Goal: Check status: Check status

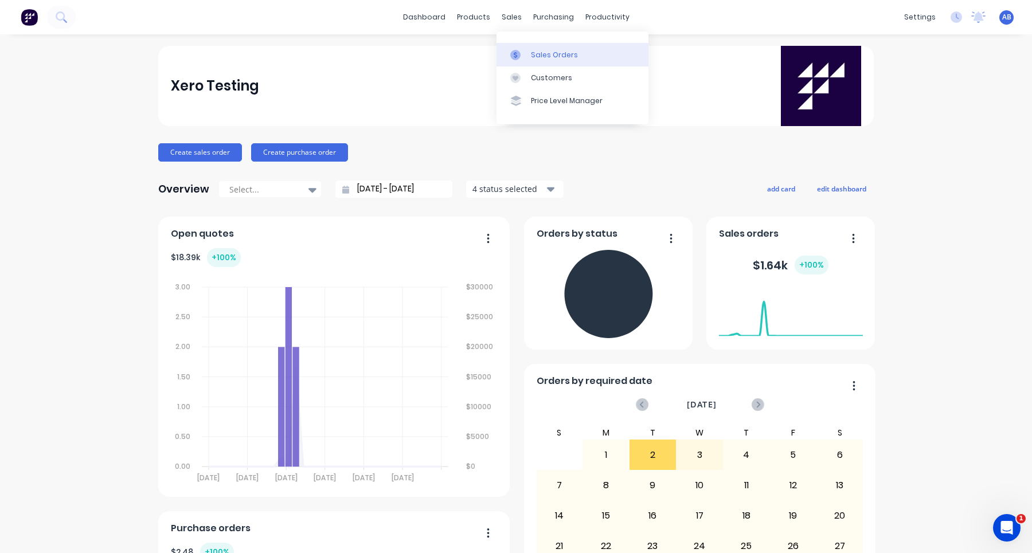
click at [533, 57] on div "Sales Orders" at bounding box center [554, 55] width 47 height 10
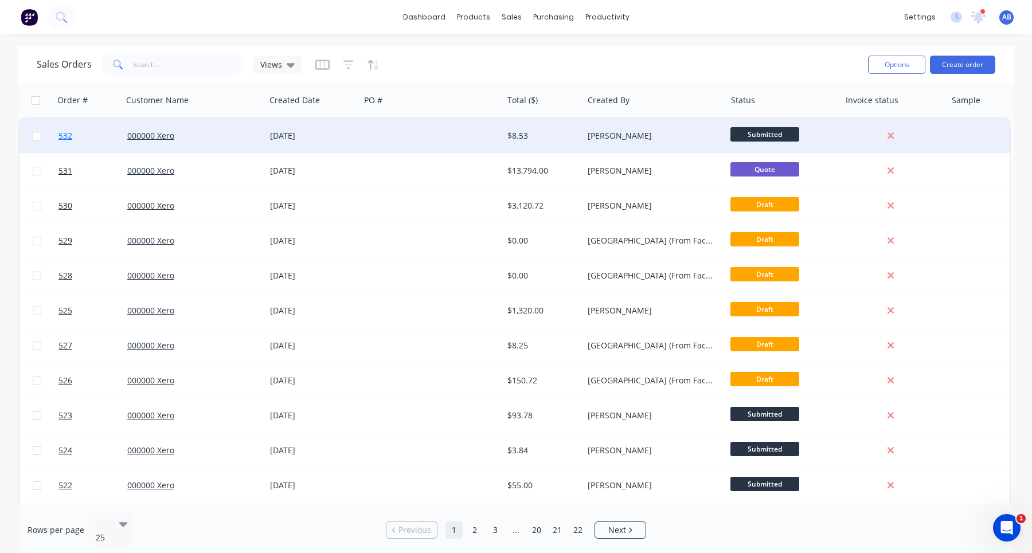
click at [61, 139] on span "532" at bounding box center [65, 135] width 14 height 11
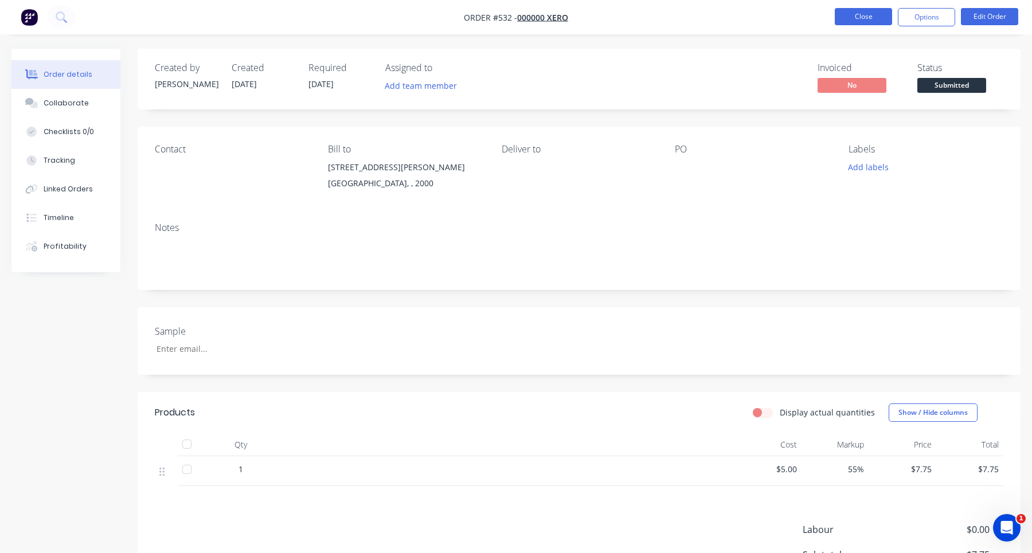
click at [851, 17] on button "Close" at bounding box center [863, 16] width 57 height 17
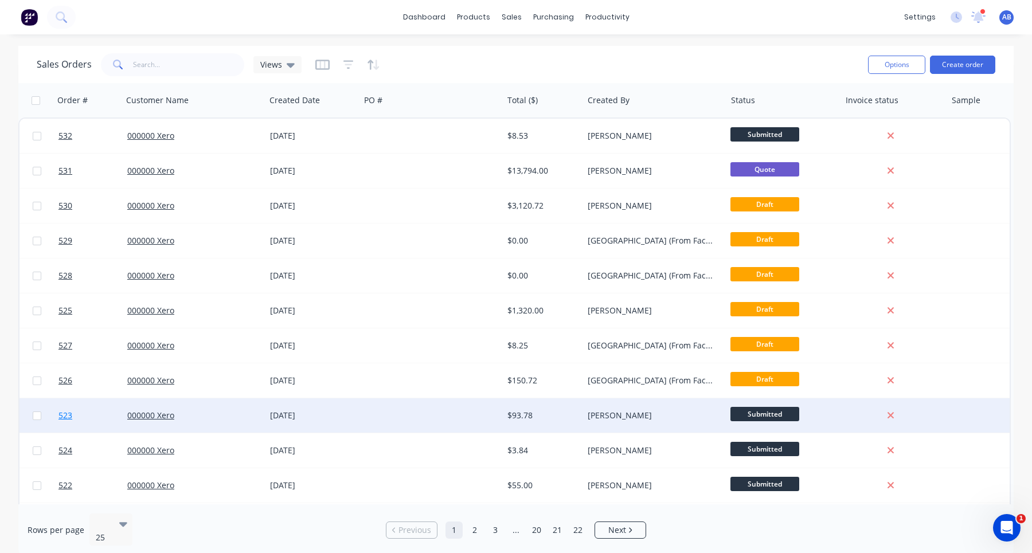
click at [65, 417] on span "523" at bounding box center [65, 415] width 14 height 11
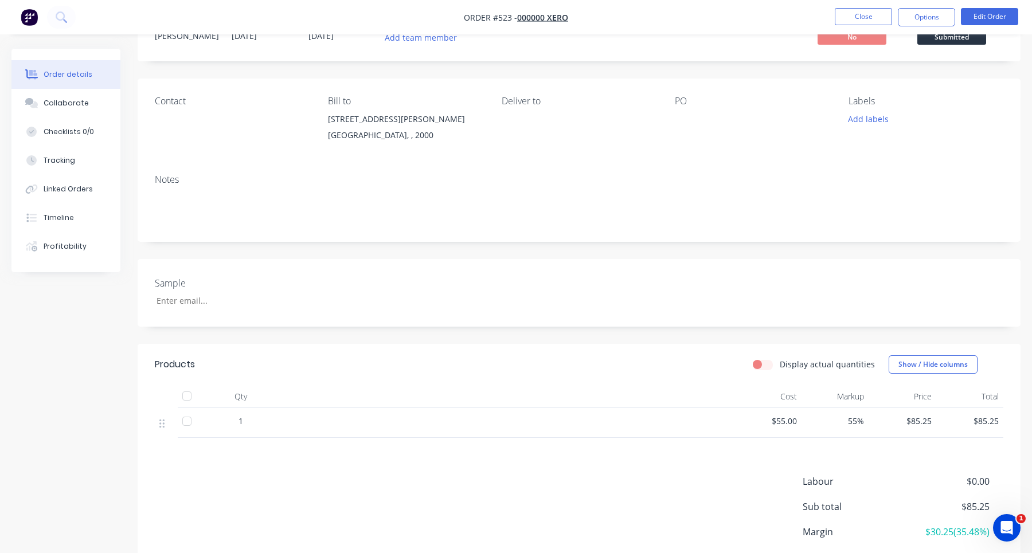
scroll to position [137, 0]
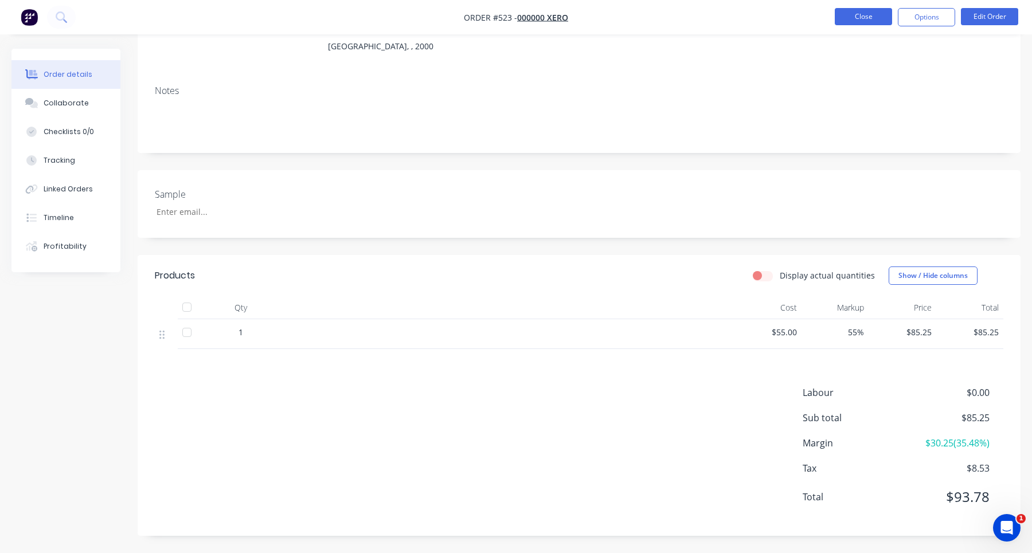
click at [861, 17] on button "Close" at bounding box center [863, 16] width 57 height 17
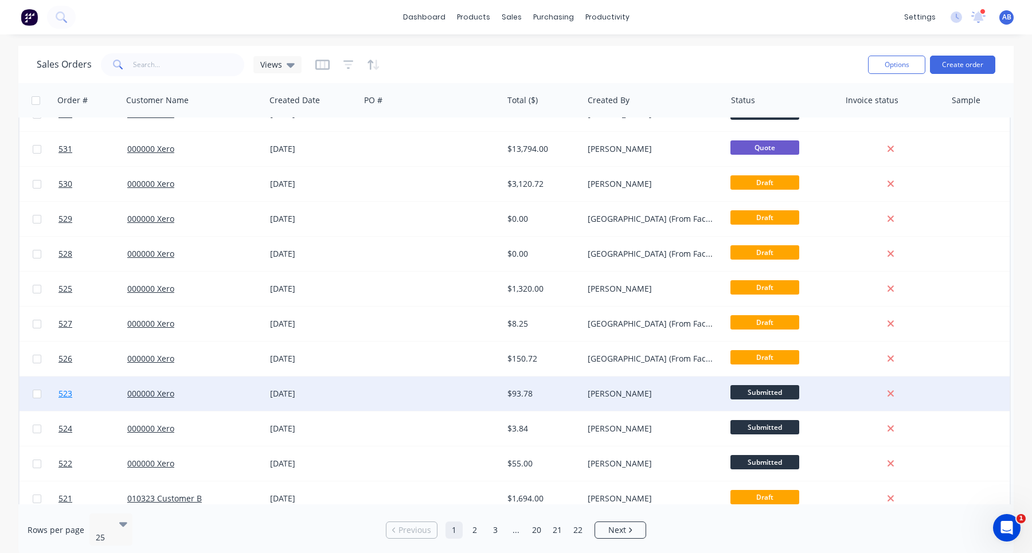
scroll to position [48, 0]
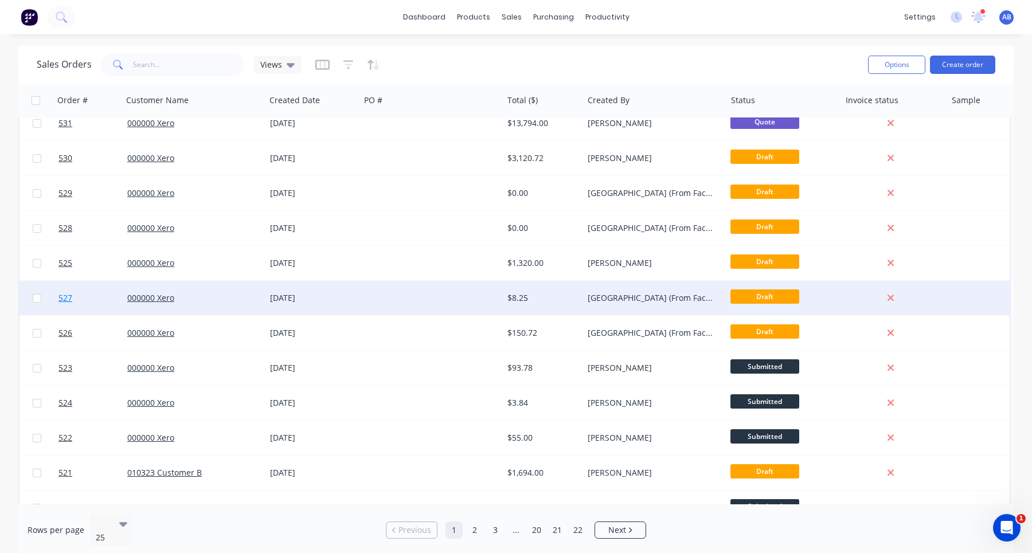
click at [64, 305] on link "527" at bounding box center [92, 298] width 69 height 34
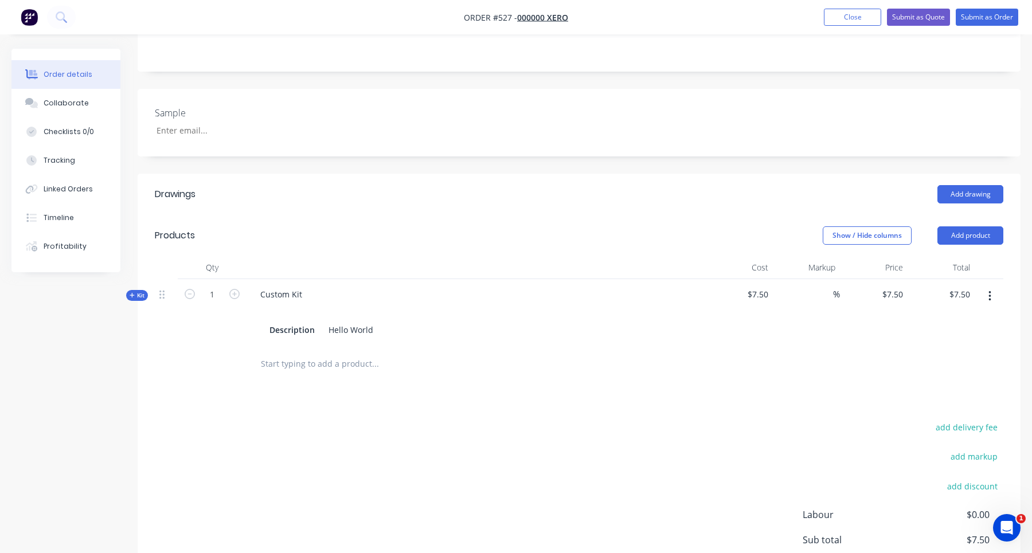
scroll to position [347, 0]
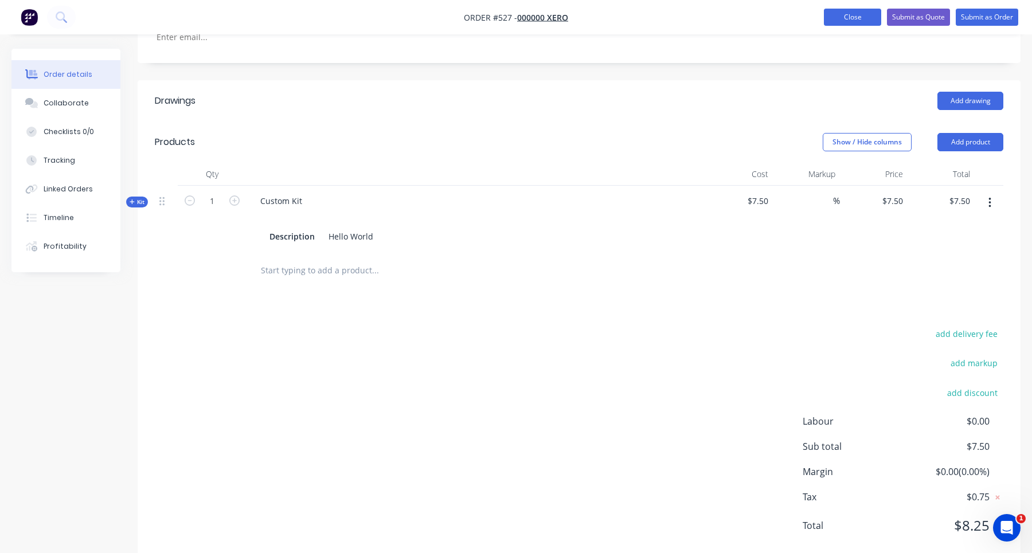
click at [860, 18] on button "Close" at bounding box center [852, 17] width 57 height 17
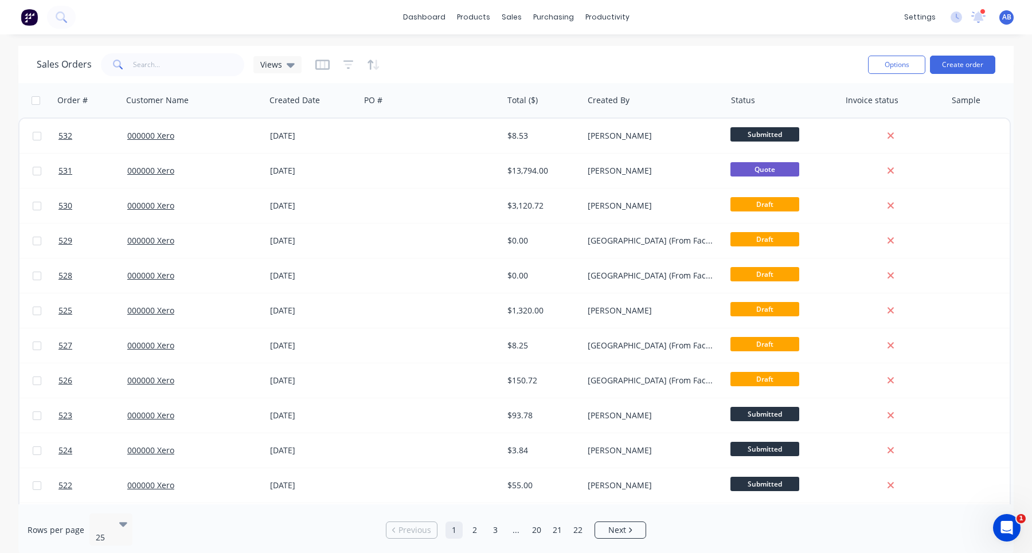
scroll to position [493, 0]
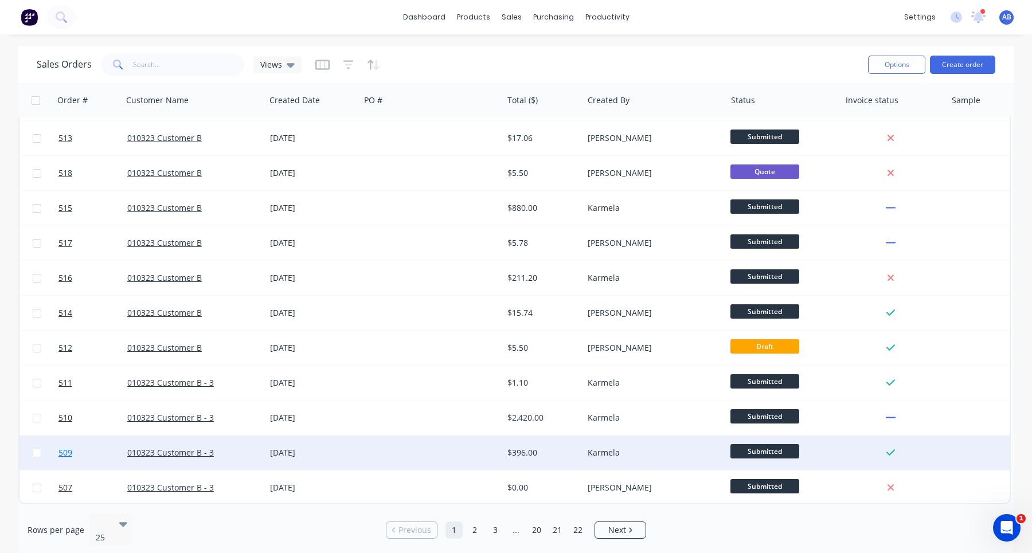
click at [62, 450] on span "509" at bounding box center [65, 452] width 14 height 11
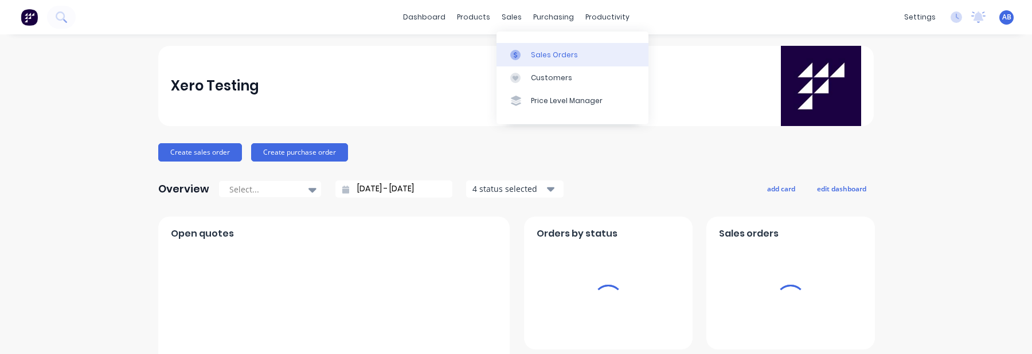
click at [529, 54] on link "Sales Orders" at bounding box center [572, 54] width 152 height 23
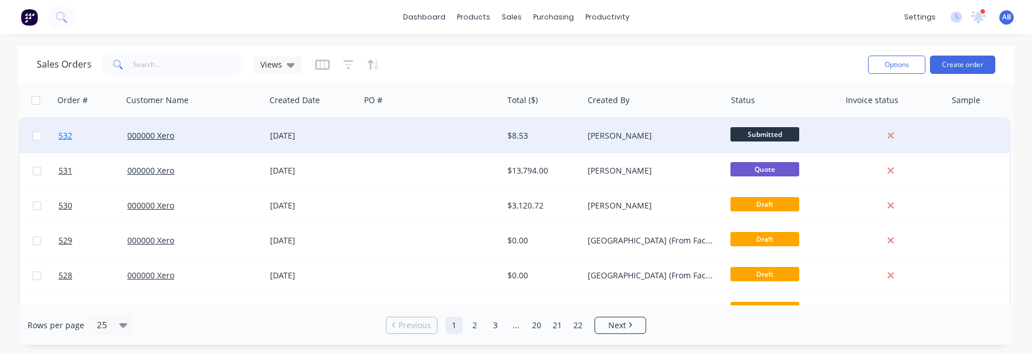
click at [68, 137] on span "532" at bounding box center [65, 135] width 14 height 11
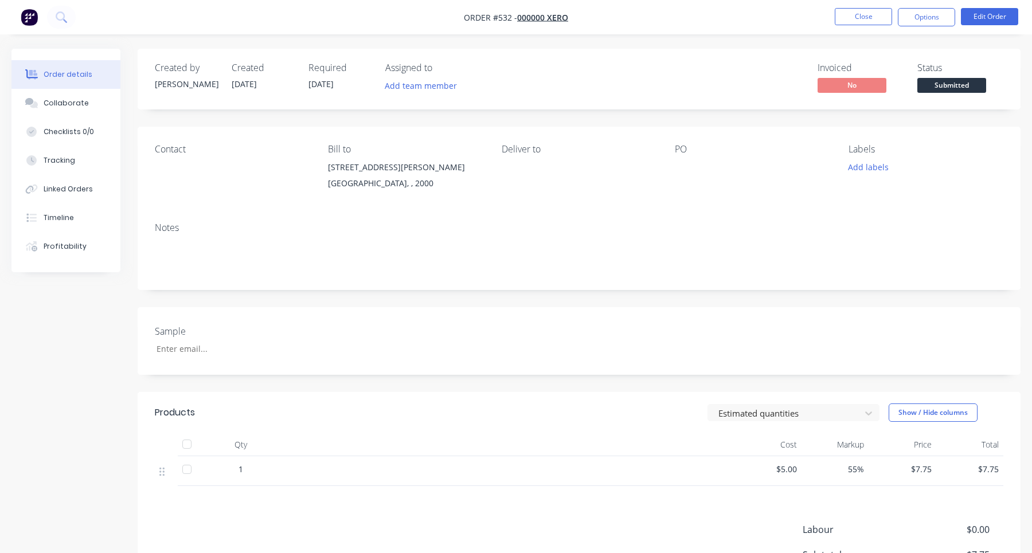
scroll to position [137, 0]
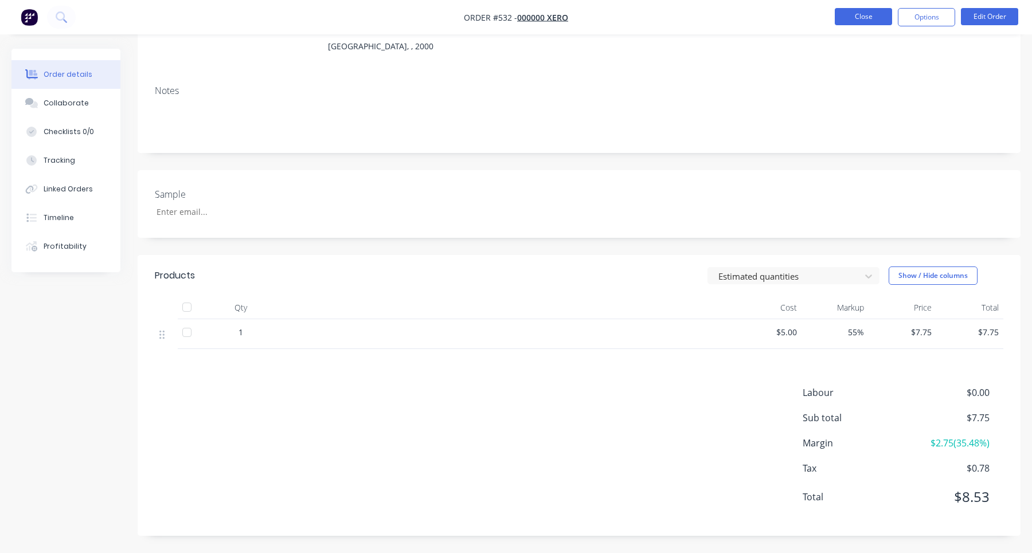
click at [870, 19] on button "Close" at bounding box center [863, 16] width 57 height 17
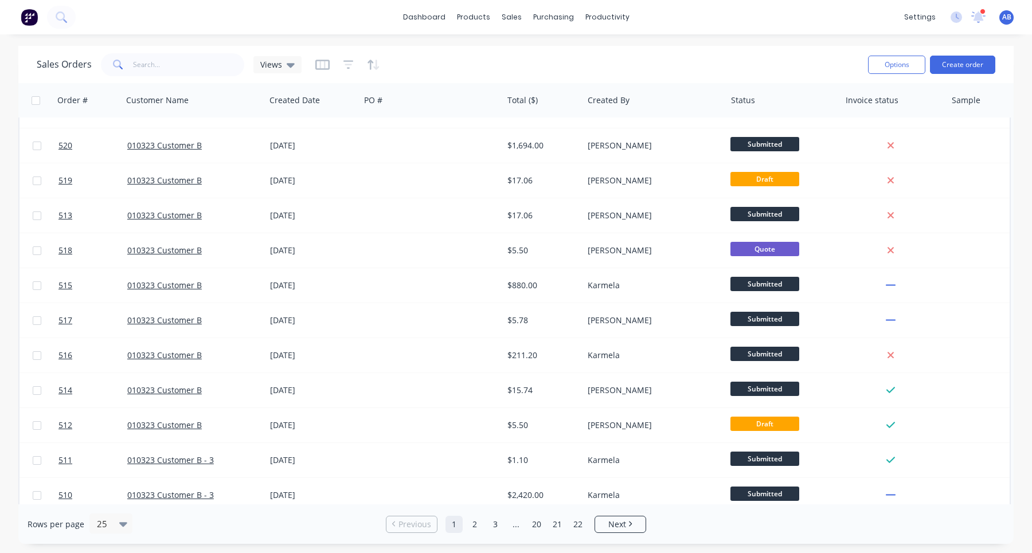
scroll to position [493, 0]
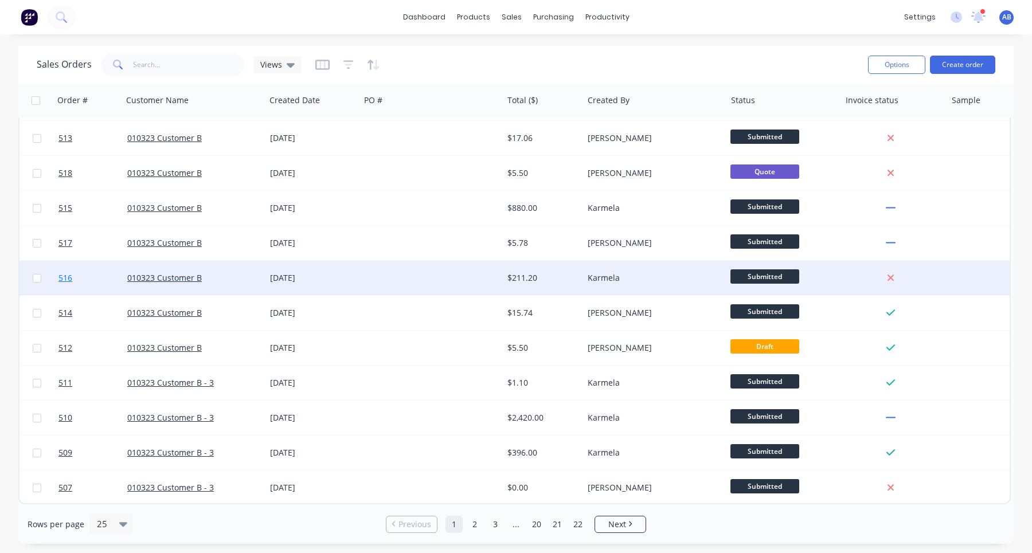
click at [68, 275] on span "516" at bounding box center [65, 277] width 14 height 11
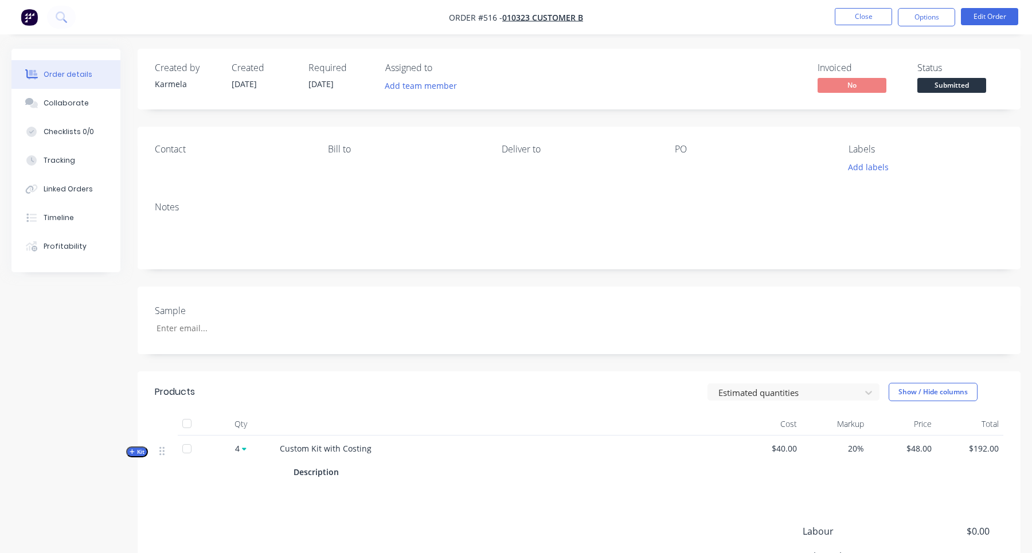
scroll to position [139, 0]
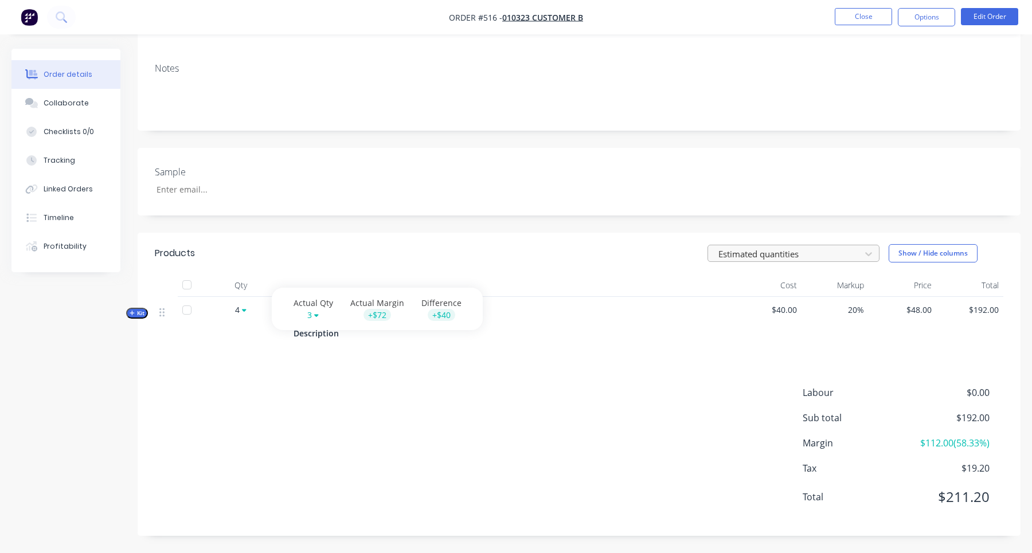
click at [757, 255] on div at bounding box center [786, 254] width 138 height 14
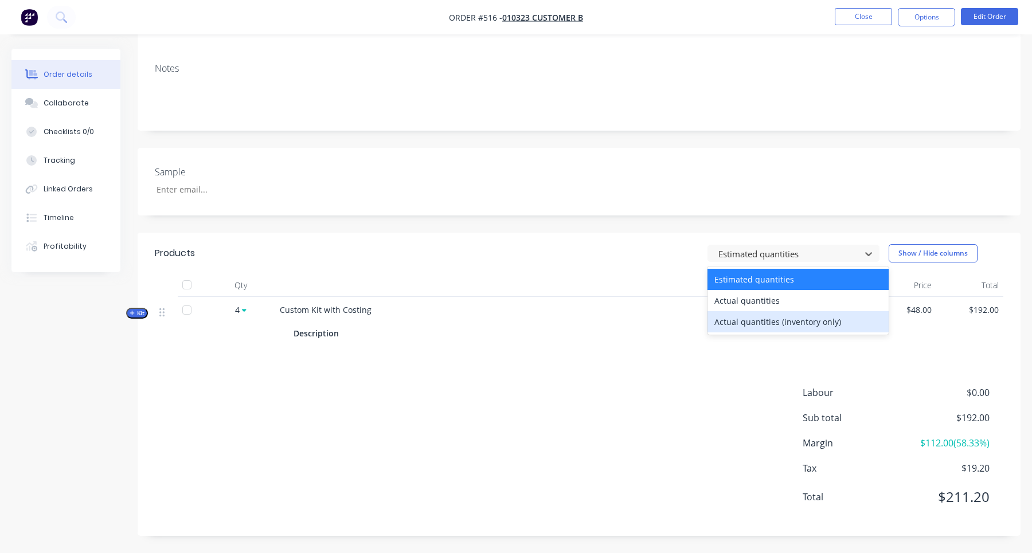
click at [757, 311] on div "Actual quantities (inventory only)" at bounding box center [797, 321] width 181 height 21
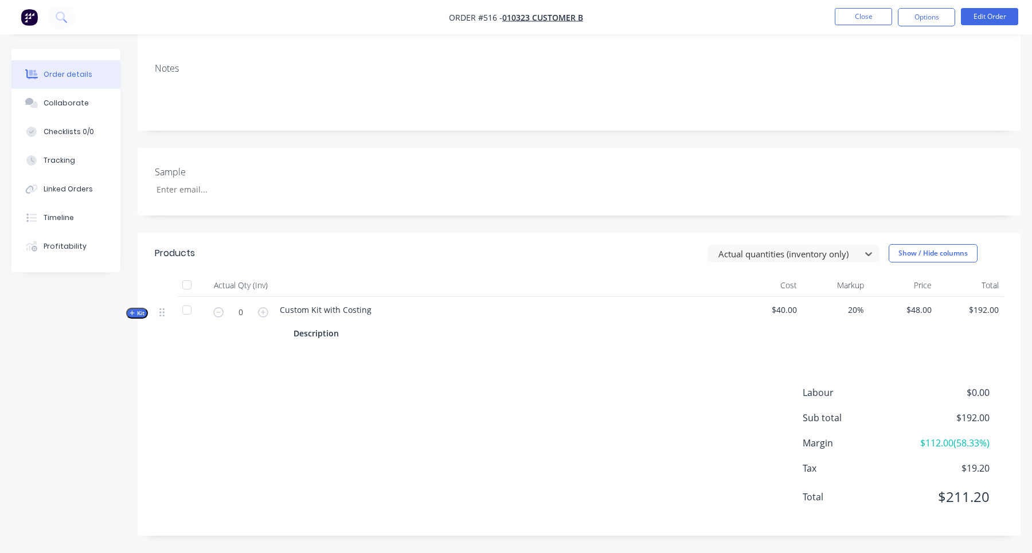
click at [764, 263] on header "Products option Actual quantities (inventory only), selected. Actual quantities…" at bounding box center [579, 253] width 883 height 41
click at [765, 257] on div at bounding box center [786, 254] width 138 height 14
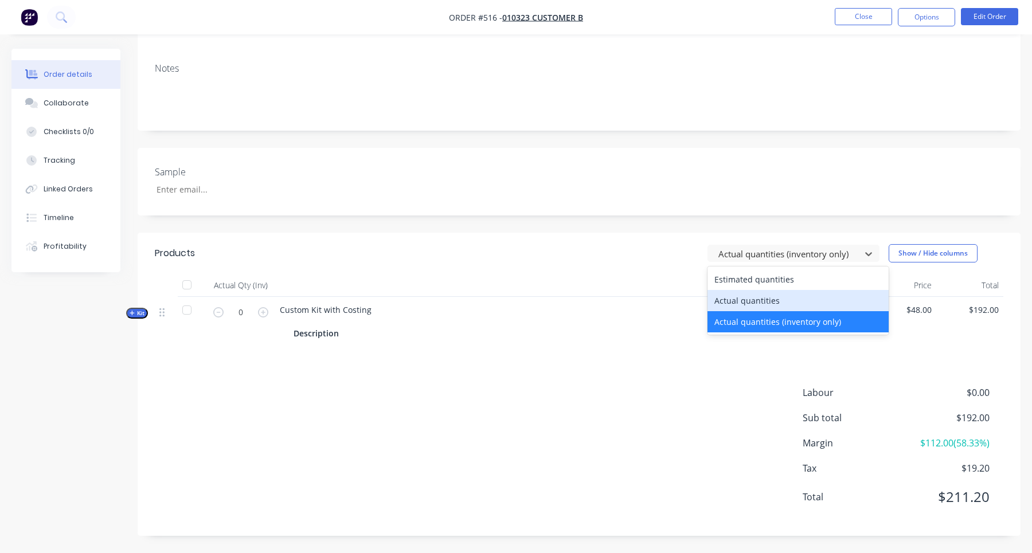
click at [775, 304] on div "Actual quantities" at bounding box center [797, 300] width 181 height 21
type input "3"
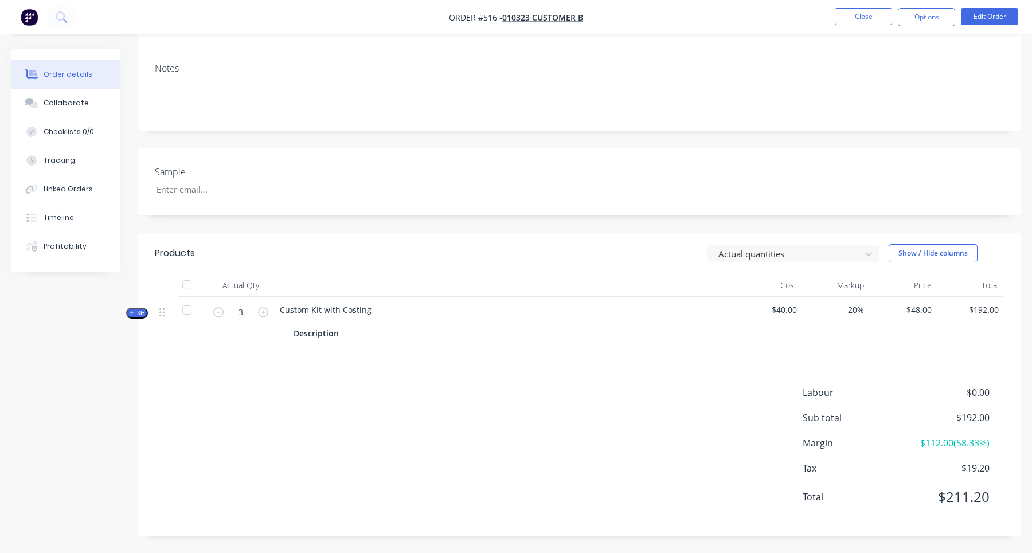
click at [784, 263] on header "Products Actual quantities Show / Hide columns" at bounding box center [579, 253] width 883 height 41
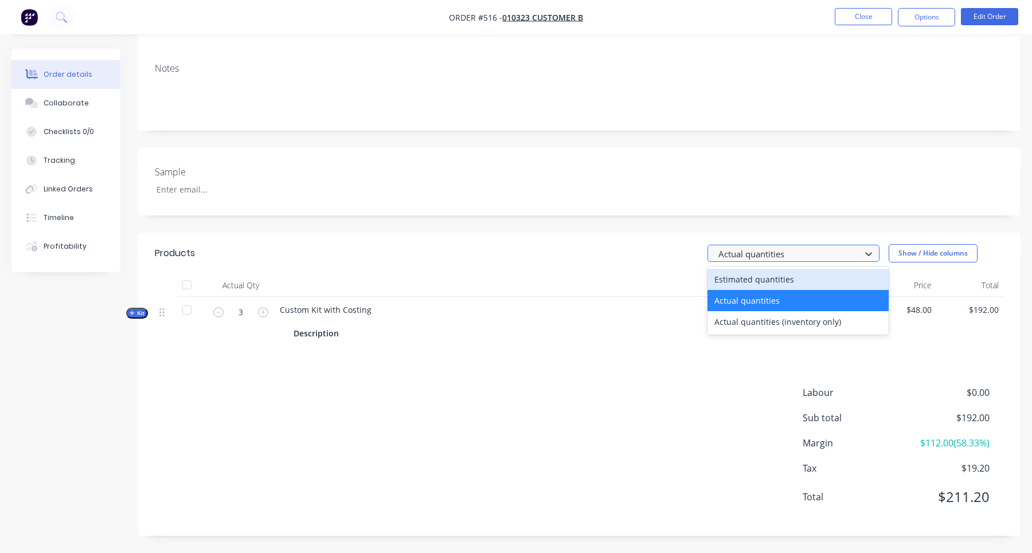
click at [783, 255] on div at bounding box center [786, 254] width 138 height 14
click at [781, 269] on div "Estimated quantities" at bounding box center [797, 279] width 181 height 21
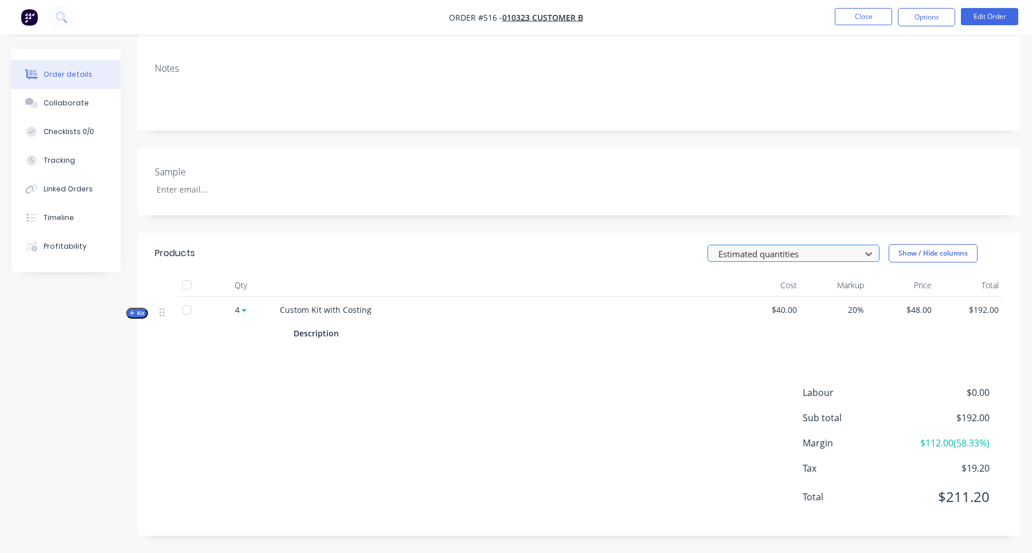
click at [787, 253] on div at bounding box center [786, 254] width 138 height 14
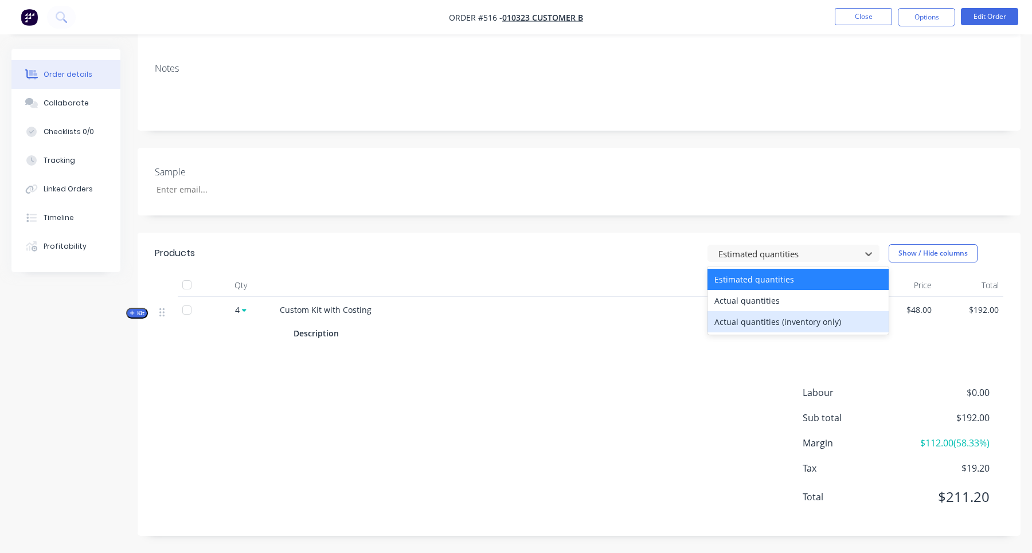
click at [772, 314] on div "Actual quantities (inventory only)" at bounding box center [797, 321] width 181 height 21
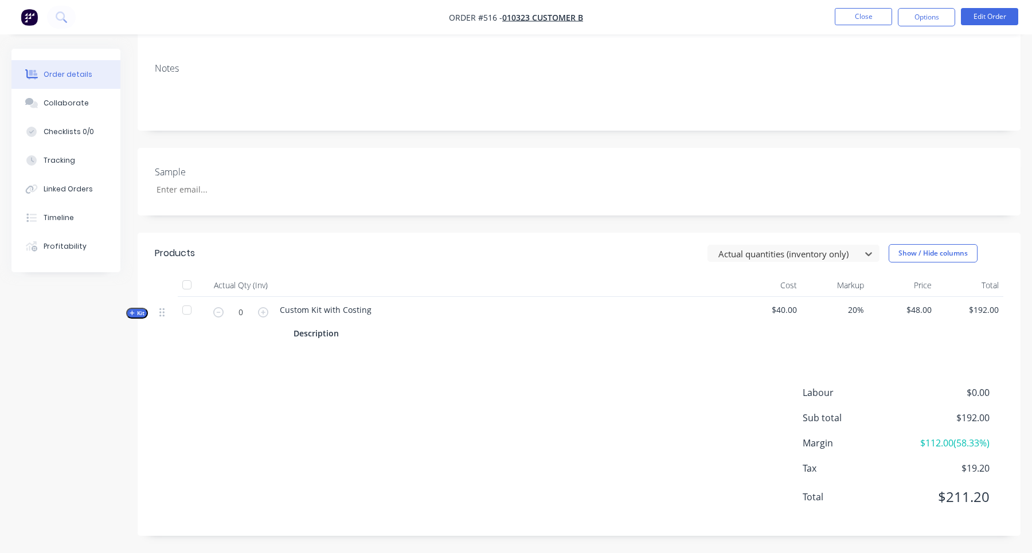
click at [139, 311] on span "Kit" at bounding box center [137, 313] width 15 height 9
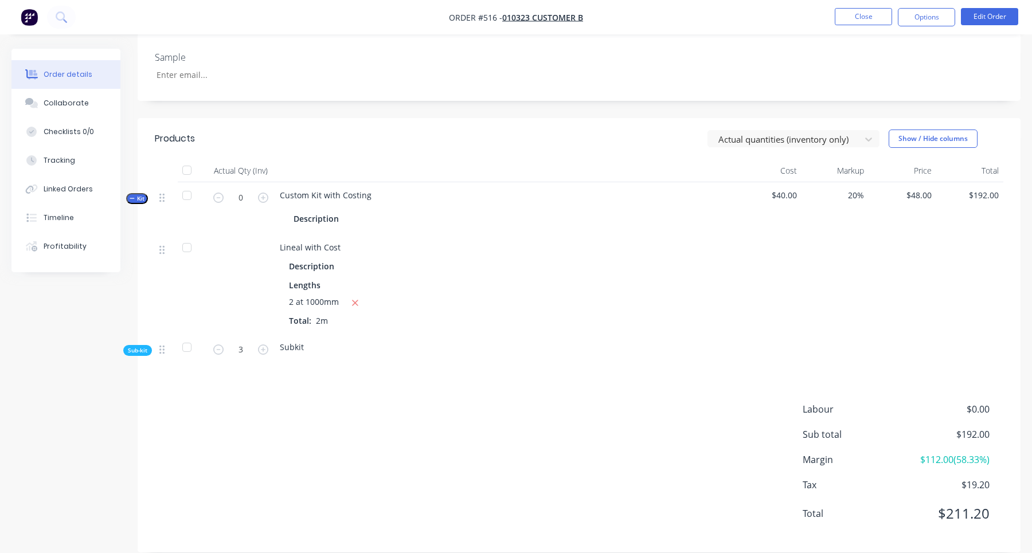
scroll to position [270, 0]
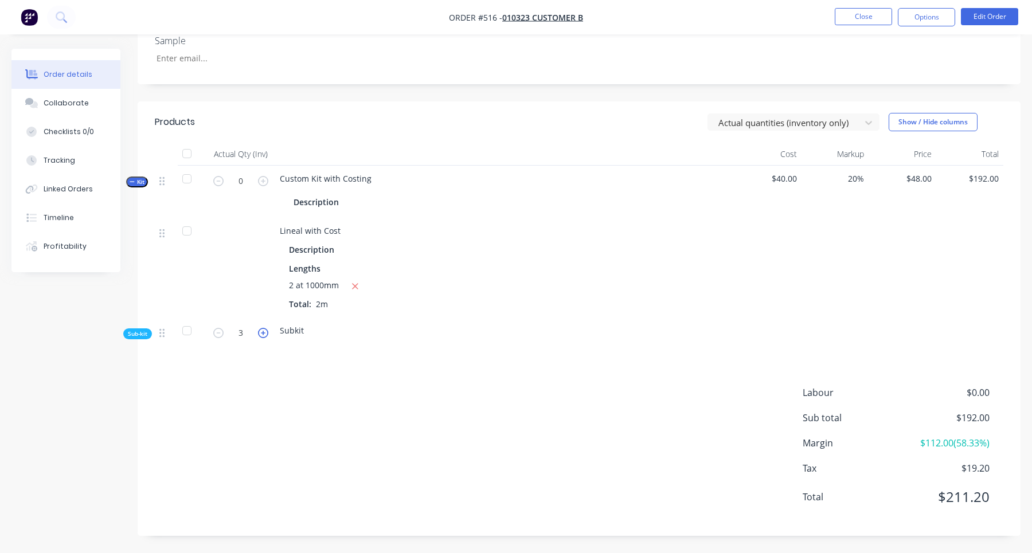
click at [266, 333] on icon "button" at bounding box center [263, 333] width 10 height 10
click at [263, 334] on icon "button" at bounding box center [263, 333] width 10 height 10
type input "5"
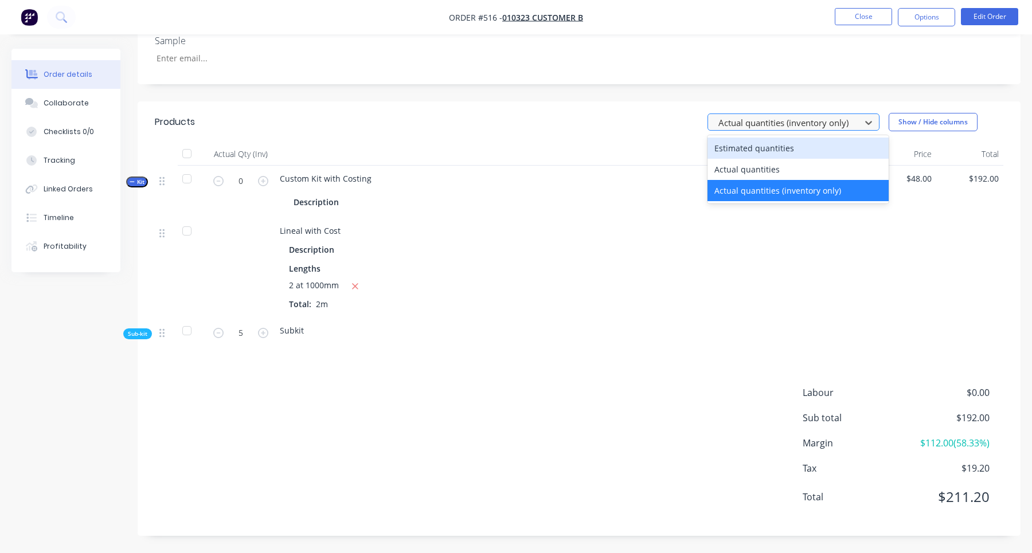
click at [787, 123] on div at bounding box center [786, 122] width 138 height 14
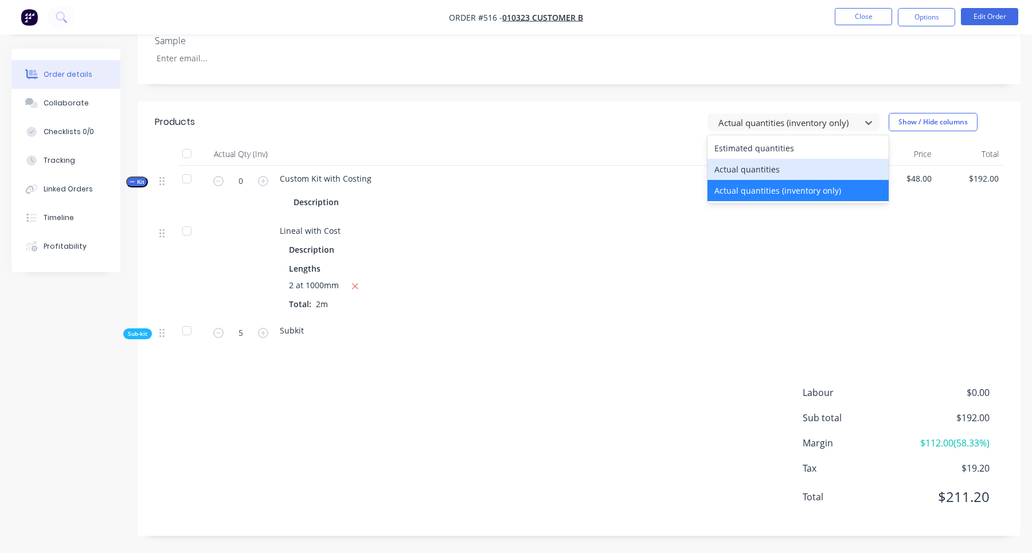
click at [773, 169] on div "Actual quantities" at bounding box center [797, 169] width 181 height 21
type input "3"
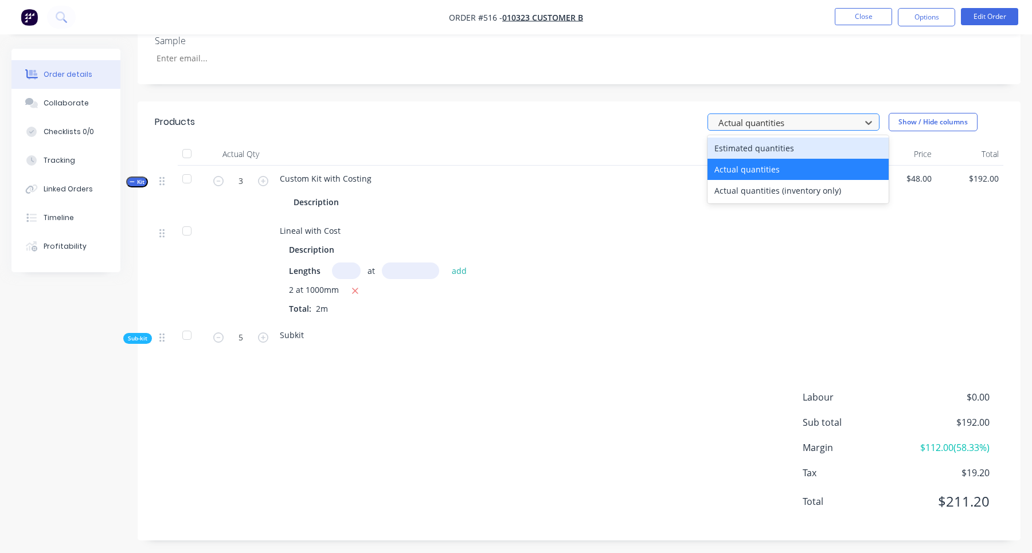
click at [776, 120] on div at bounding box center [786, 122] width 138 height 14
click at [769, 148] on div "Estimated quantities" at bounding box center [797, 148] width 181 height 21
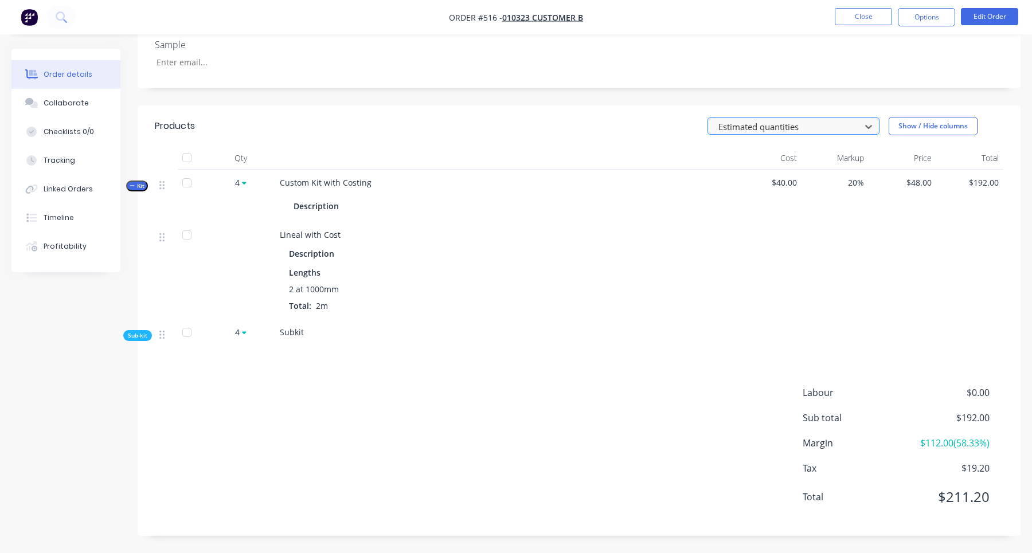
click at [779, 128] on div at bounding box center [786, 126] width 138 height 14
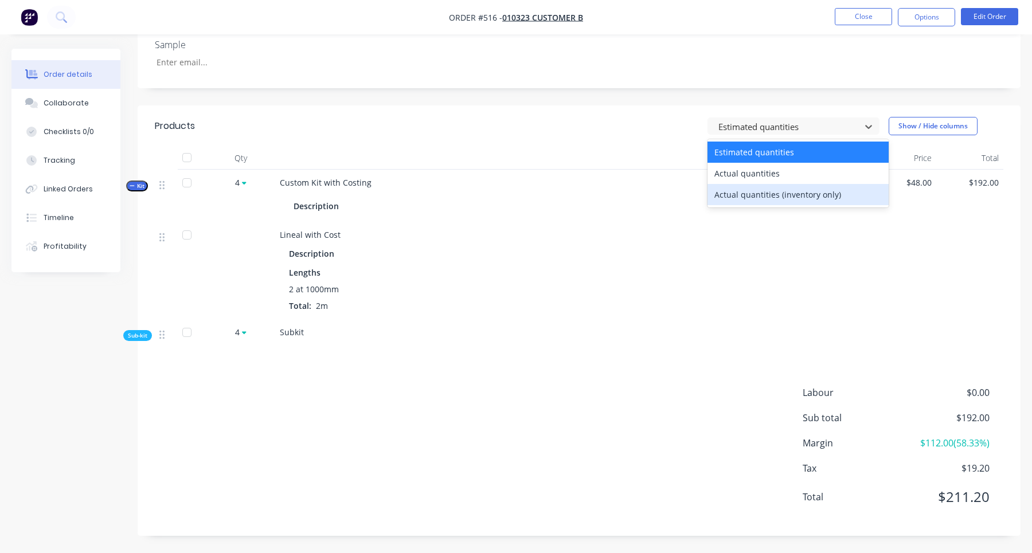
click at [777, 204] on div "Actual quantities (inventory only)" at bounding box center [797, 194] width 181 height 21
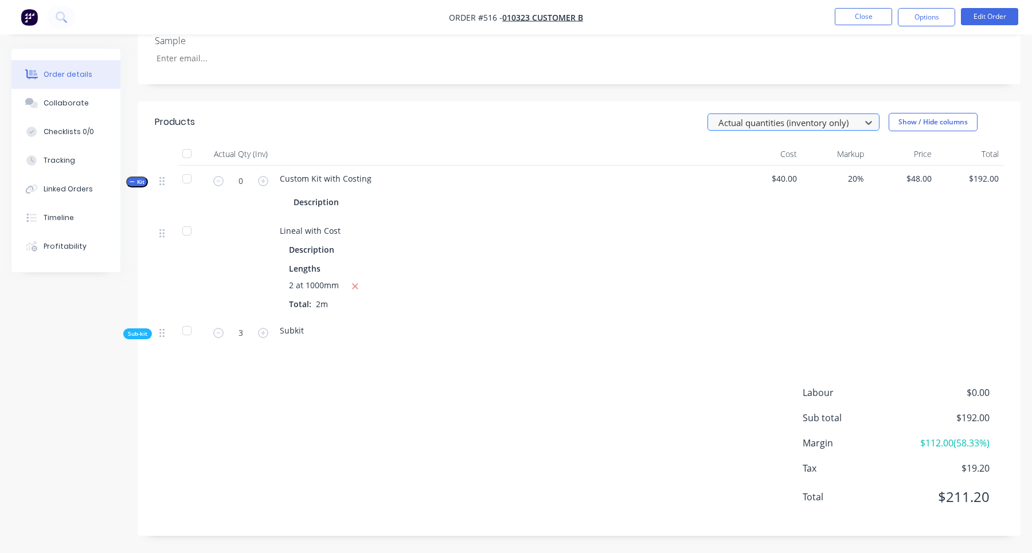
click at [788, 126] on div at bounding box center [786, 122] width 138 height 14
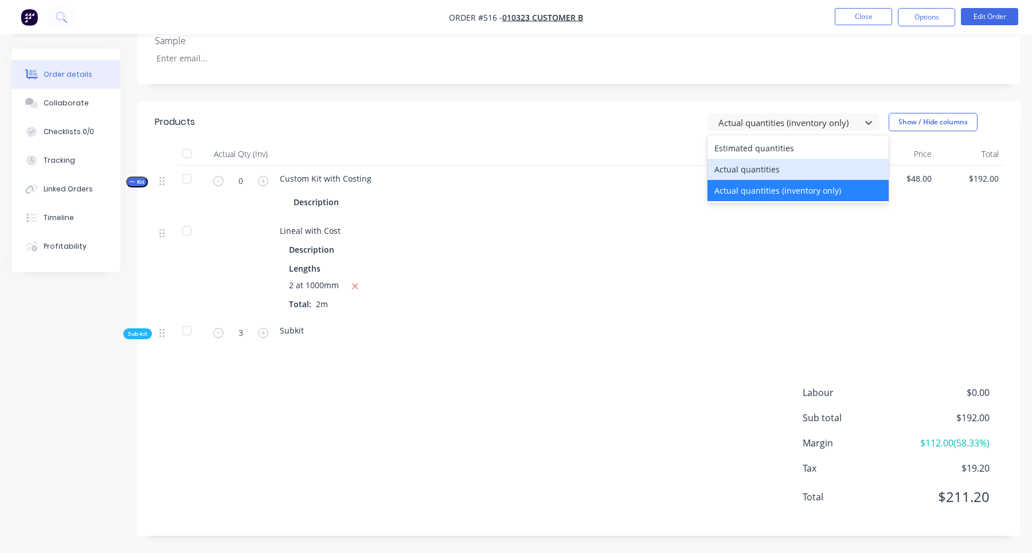
click at [782, 166] on div "Actual quantities" at bounding box center [797, 169] width 181 height 21
type input "3"
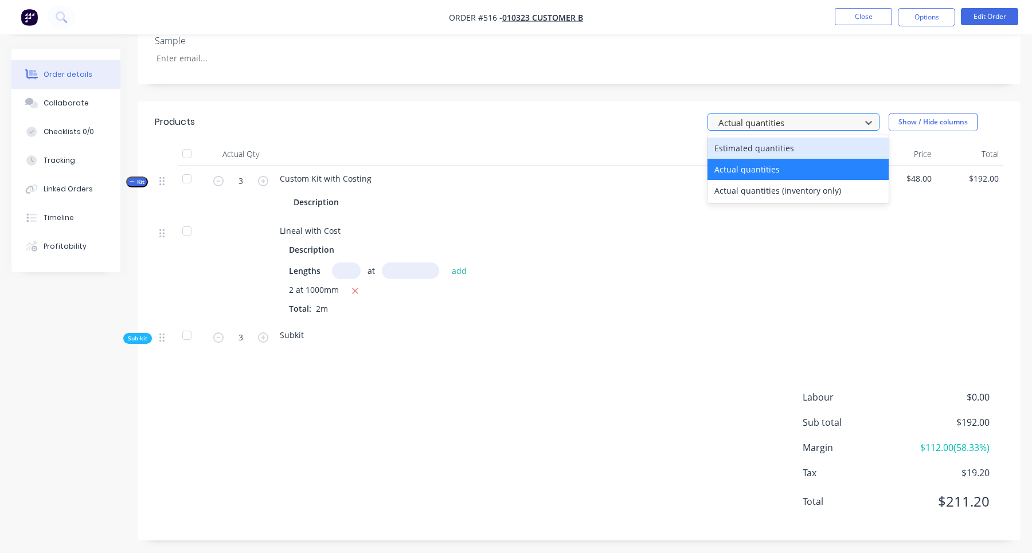
click at [783, 119] on div at bounding box center [786, 122] width 138 height 14
click at [774, 139] on div "Estimated quantities" at bounding box center [797, 148] width 181 height 21
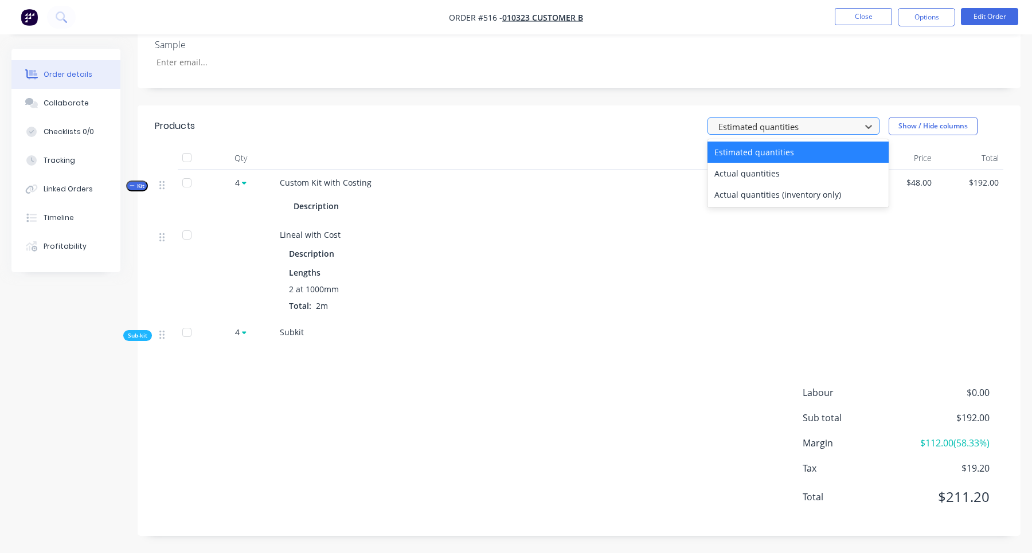
click at [784, 125] on div at bounding box center [786, 126] width 138 height 14
click at [783, 189] on div "Actual quantities (inventory only)" at bounding box center [797, 194] width 181 height 21
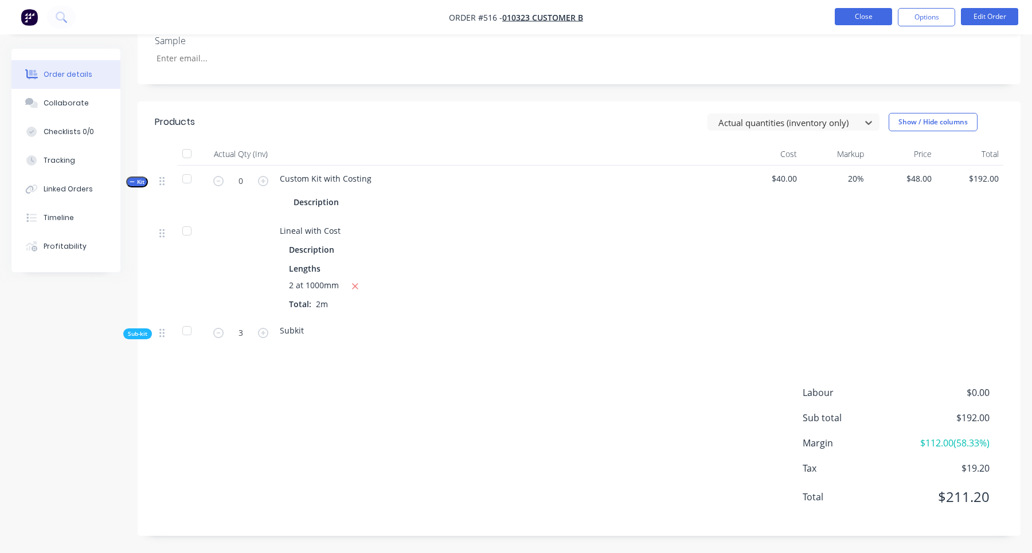
click at [862, 19] on button "Close" at bounding box center [863, 16] width 57 height 17
